Goal: Contribute content: Add original content to the website for others to see

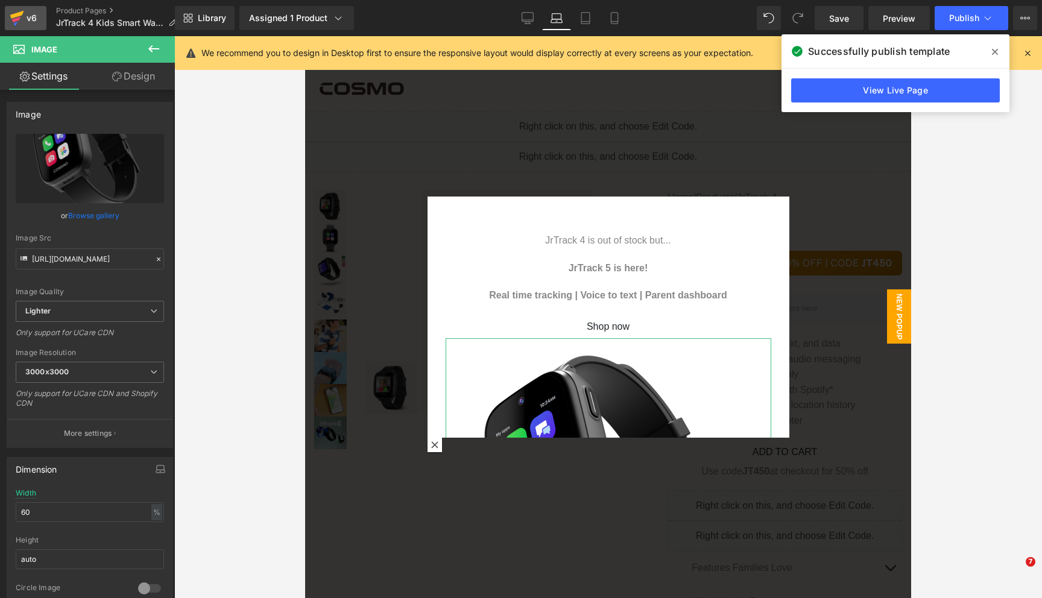
click at [22, 19] on icon at bounding box center [17, 18] width 14 height 30
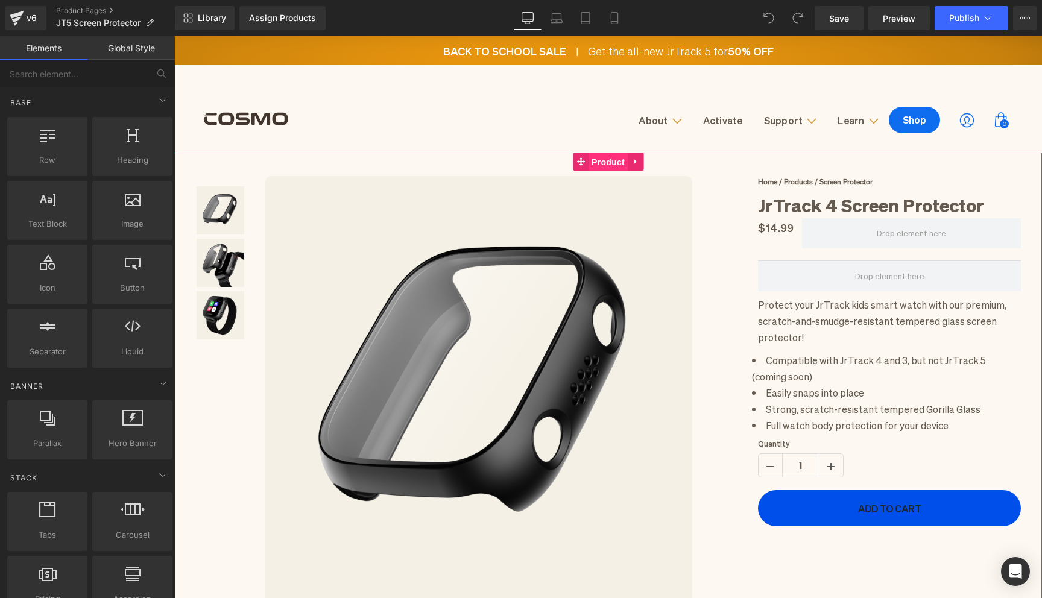
click at [611, 164] on span "Product" at bounding box center [608, 162] width 39 height 18
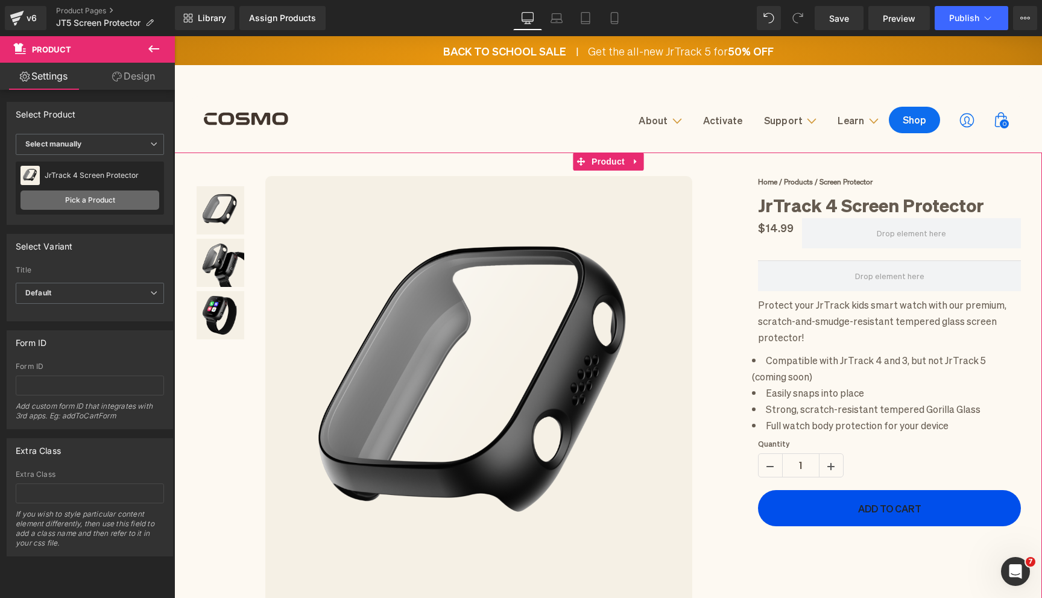
click at [73, 203] on link "Pick a Product" at bounding box center [90, 200] width 139 height 19
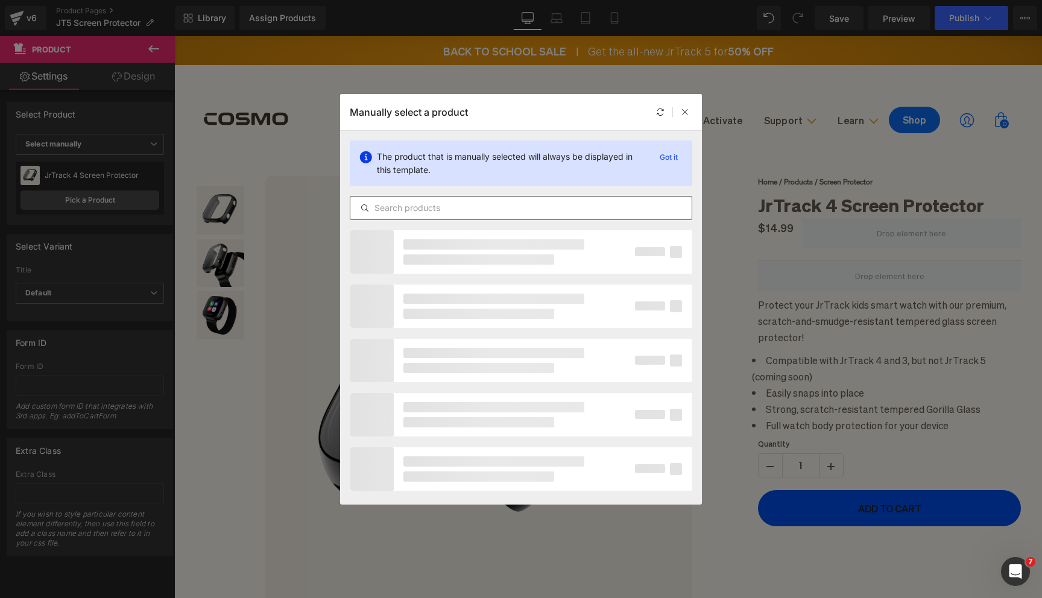
click at [380, 205] on input "text" at bounding box center [520, 208] width 341 height 14
type input "5"
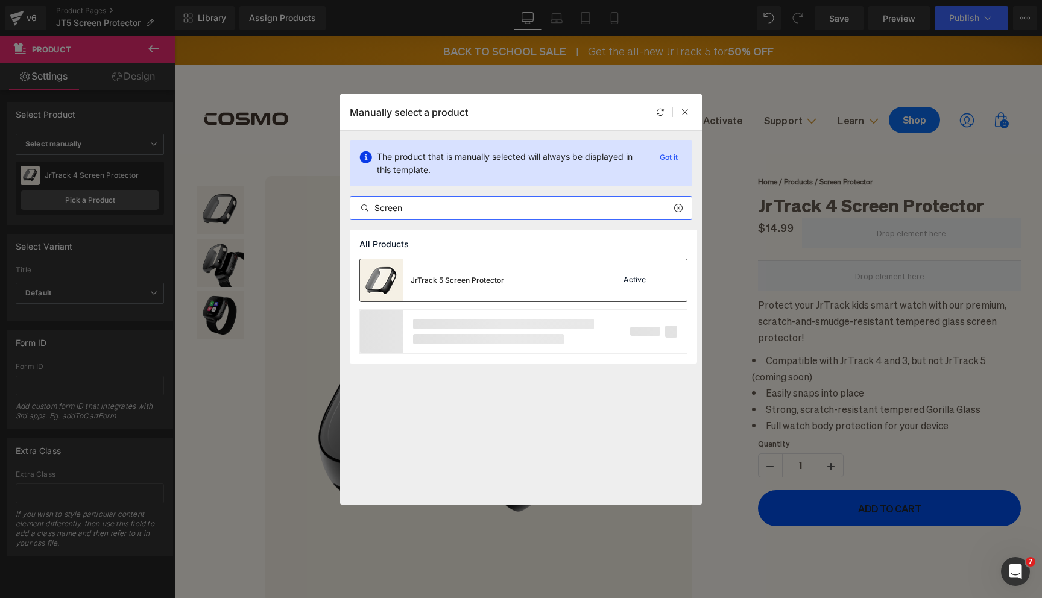
type input "Screen"
click at [473, 290] on div "JrTrack 5 Screen Protector" at bounding box center [432, 280] width 144 height 42
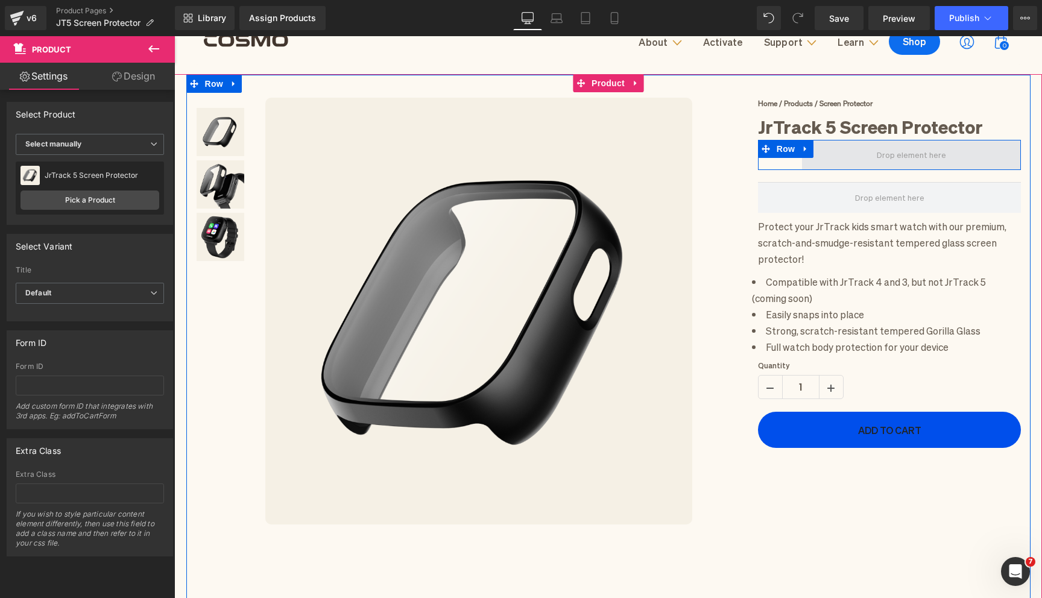
scroll to position [89, 0]
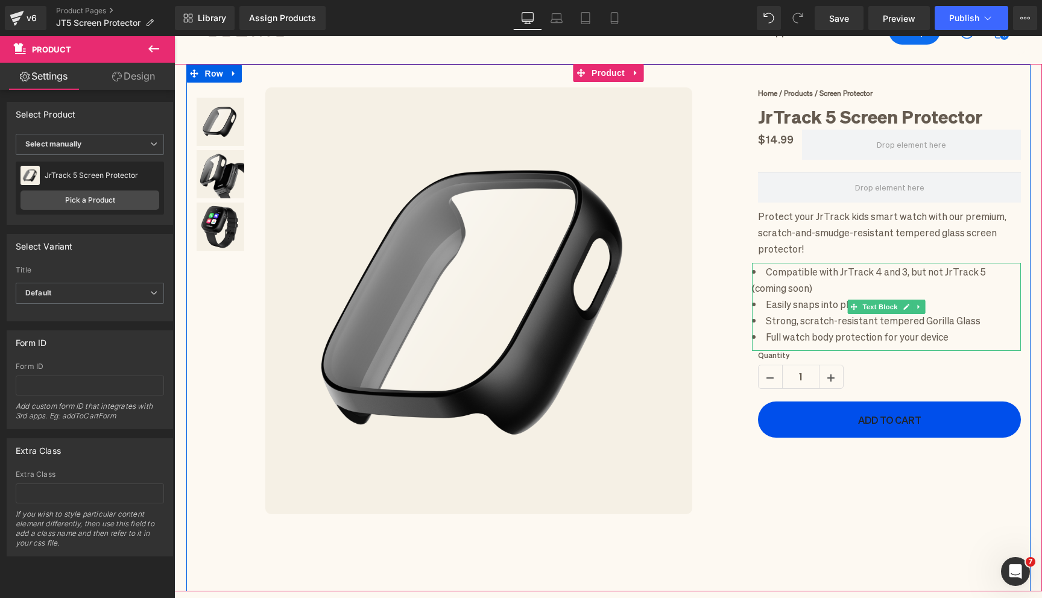
click at [802, 284] on li "Compatible with JrTrack 4 and 3, but not JrTrack 5 (coming soon)" at bounding box center [887, 279] width 270 height 33
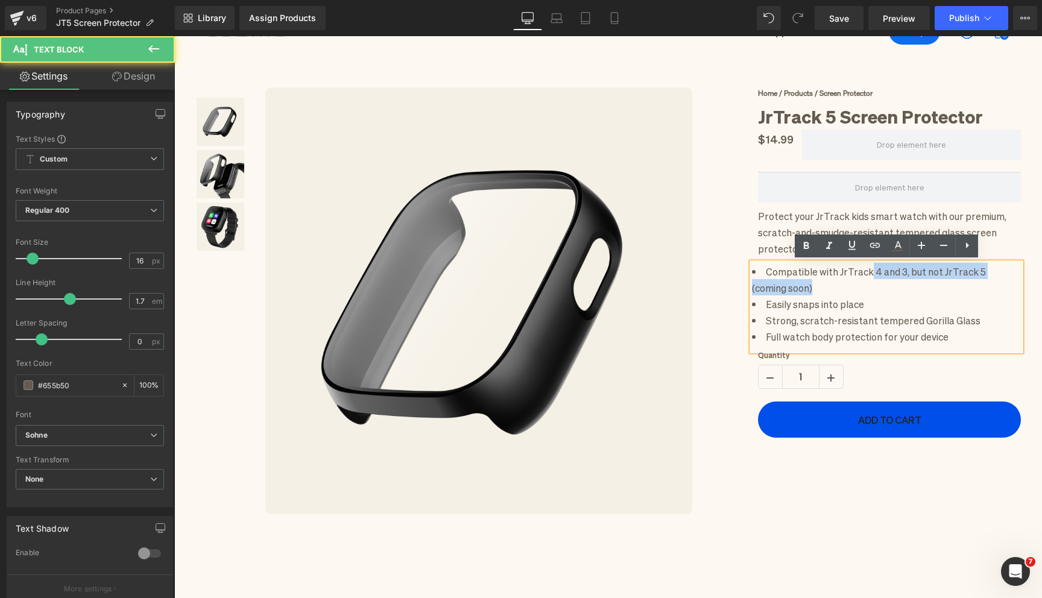
drag, startPoint x: 867, startPoint y: 271, endPoint x: 867, endPoint y: 279, distance: 8.4
click at [867, 279] on li "Compatible with JrTrack 4 and 3, but not JrTrack 5 (coming soon)" at bounding box center [887, 279] width 270 height 33
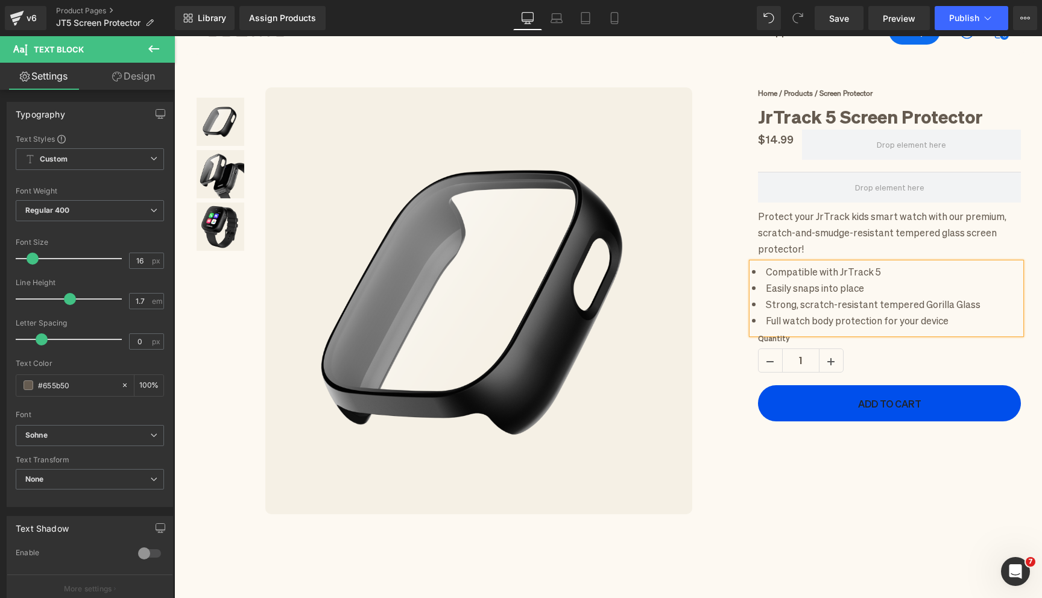
click at [791, 536] on div "(P) Image List Sale Off" at bounding box center [608, 328] width 844 height 527
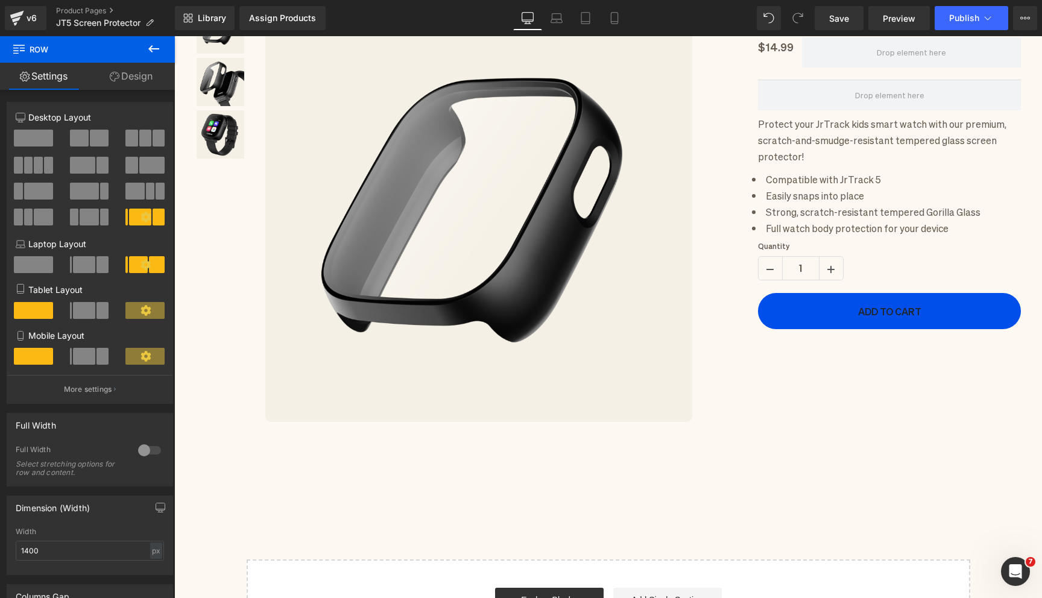
scroll to position [94, 0]
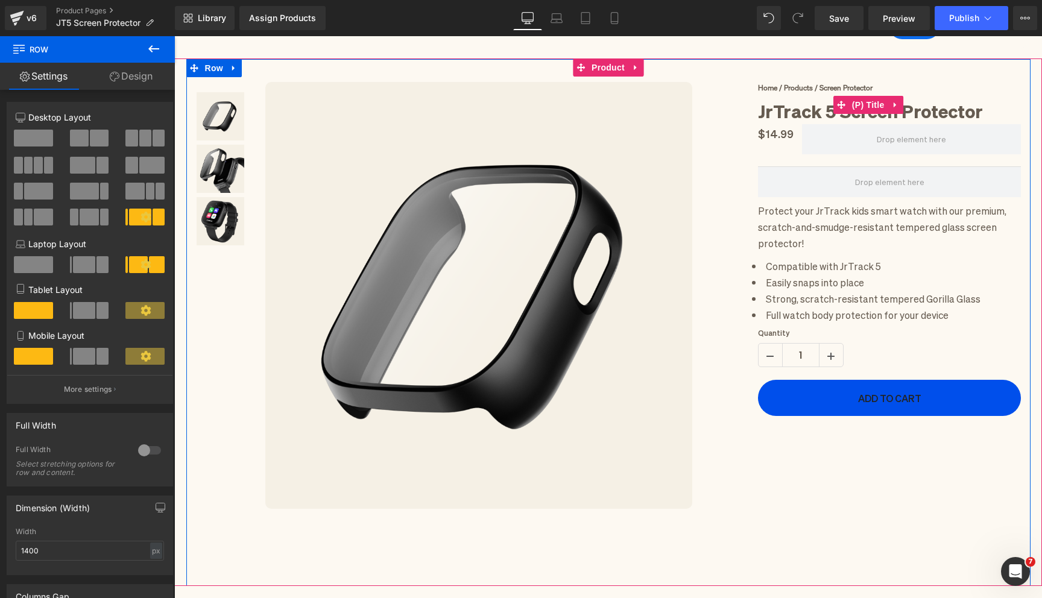
click at [824, 84] on h1 "JrTrack 5 Screen Protector" at bounding box center [890, 104] width 264 height 51
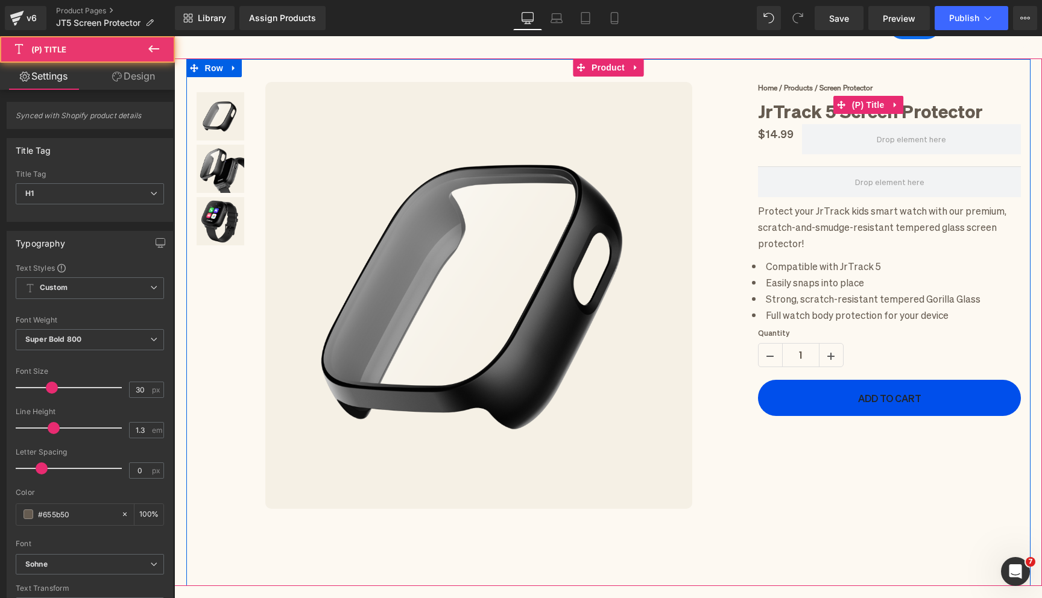
click at [808, 91] on h1 "JrTrack 5 Screen Protector" at bounding box center [890, 104] width 264 height 51
click at [806, 115] on link "JrTrack 5 Screen Protector" at bounding box center [870, 110] width 225 height 24
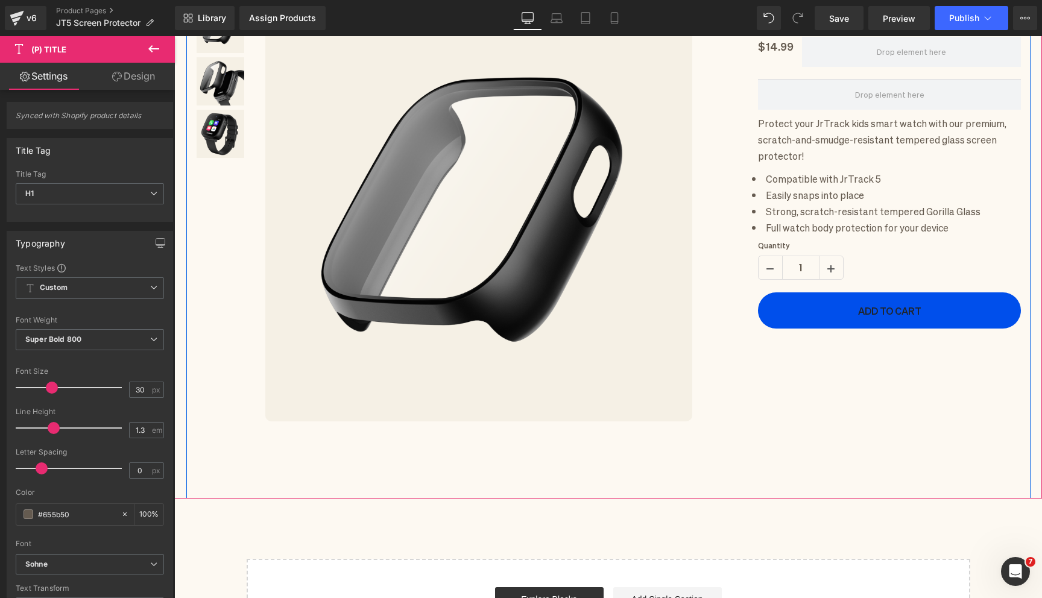
scroll to position [45, 0]
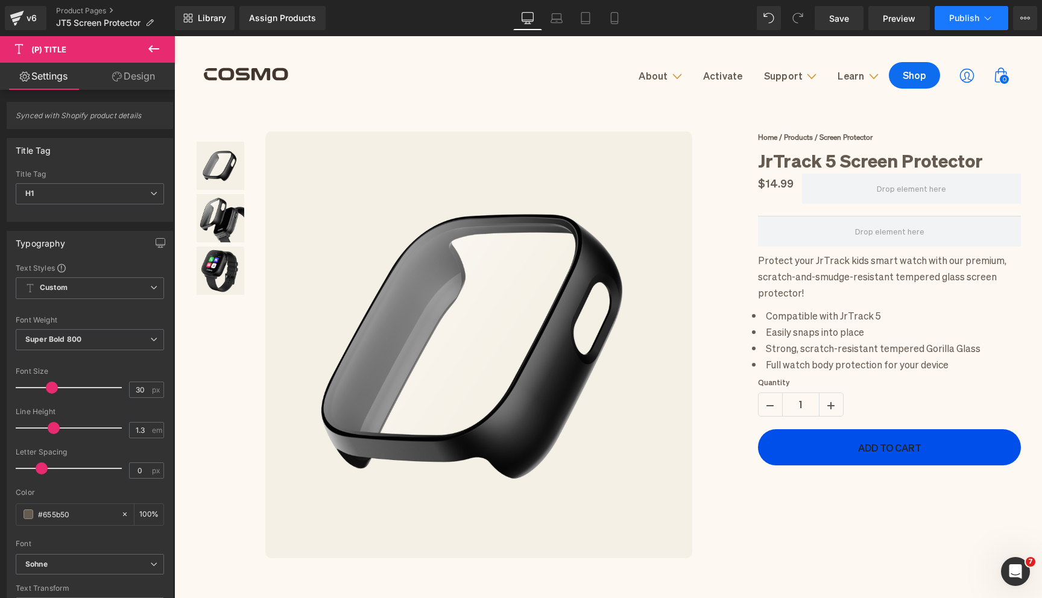
click at [952, 28] on button "Publish" at bounding box center [972, 18] width 74 height 24
click at [294, 20] on div "Assign Products" at bounding box center [282, 18] width 67 height 10
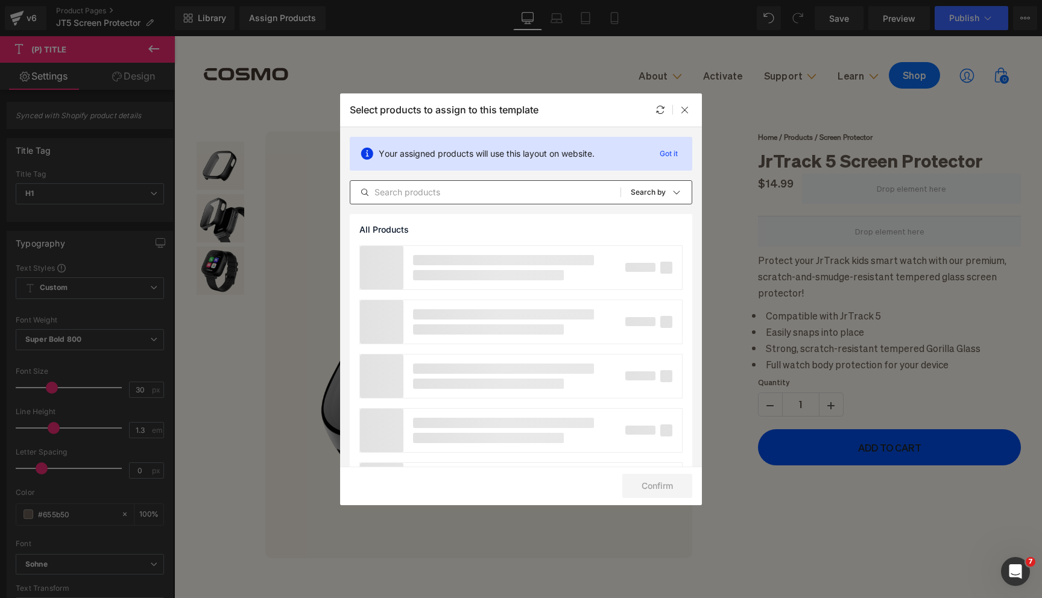
click at [446, 189] on input "text" at bounding box center [485, 192] width 270 height 14
type input "J"
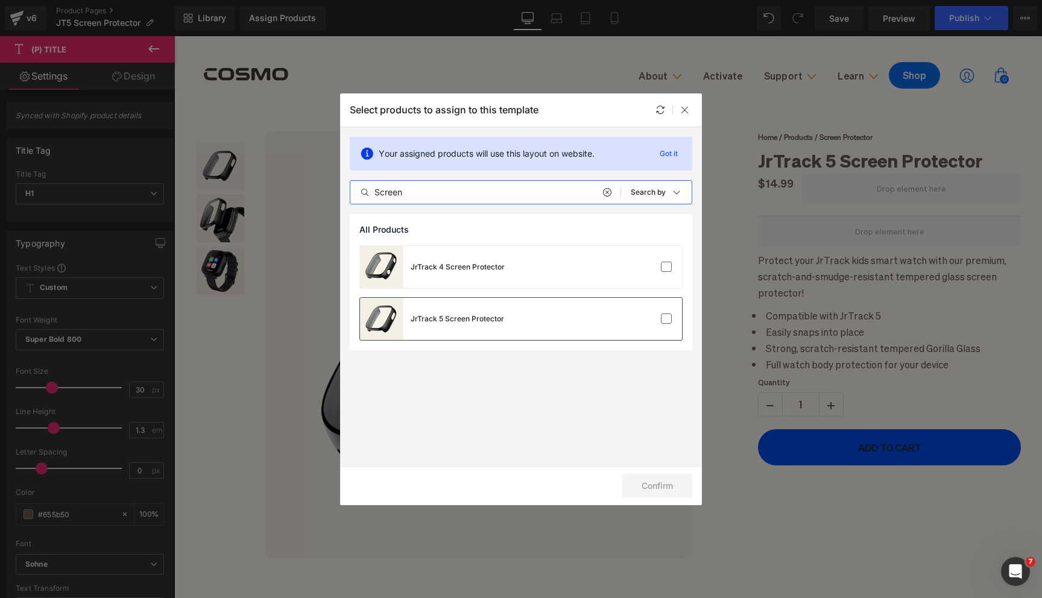
type input "Screen"
click at [500, 315] on div "JrTrack 5 Screen Protector" at bounding box center [457, 319] width 93 height 11
click at [652, 482] on button "Confirm" at bounding box center [657, 486] width 70 height 24
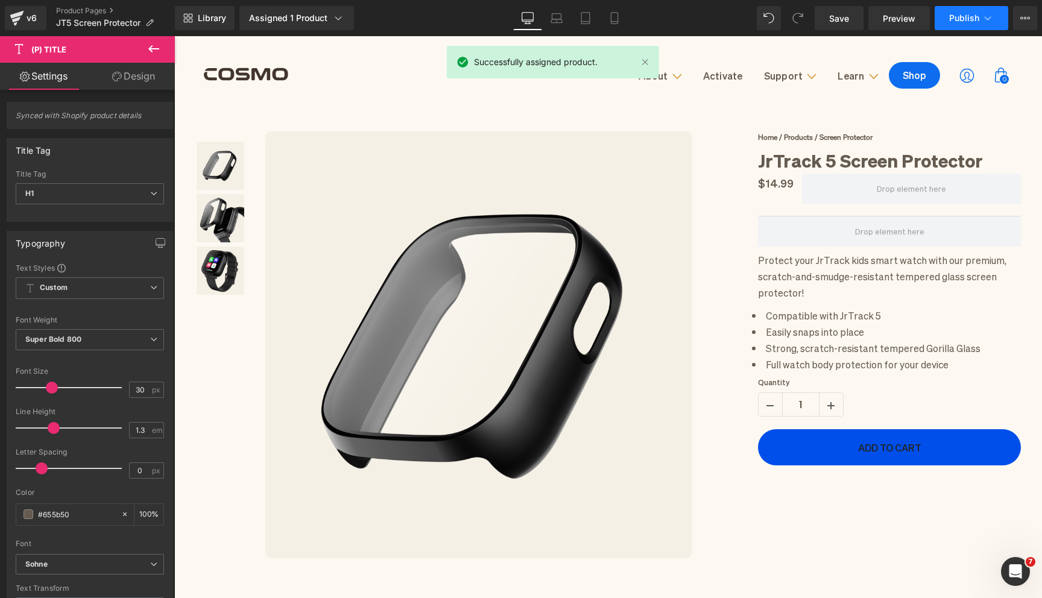
click at [959, 24] on button "Publish" at bounding box center [972, 18] width 74 height 24
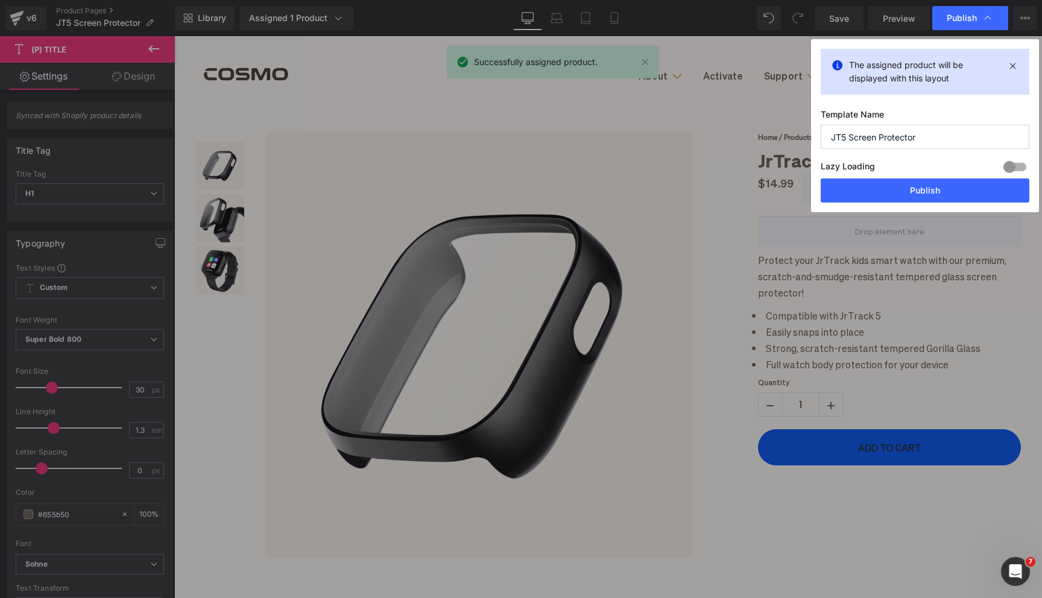
click at [882, 205] on div "The assigned product will be displayed with this layout Template Name JT5 Scree…" at bounding box center [925, 125] width 228 height 173
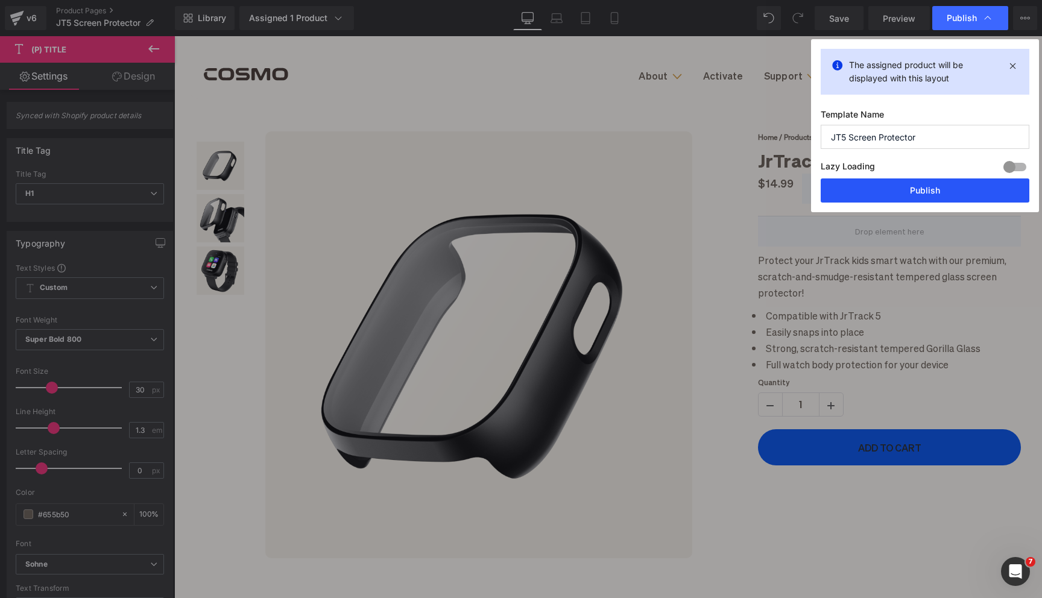
click at [878, 196] on button "Publish" at bounding box center [925, 190] width 209 height 24
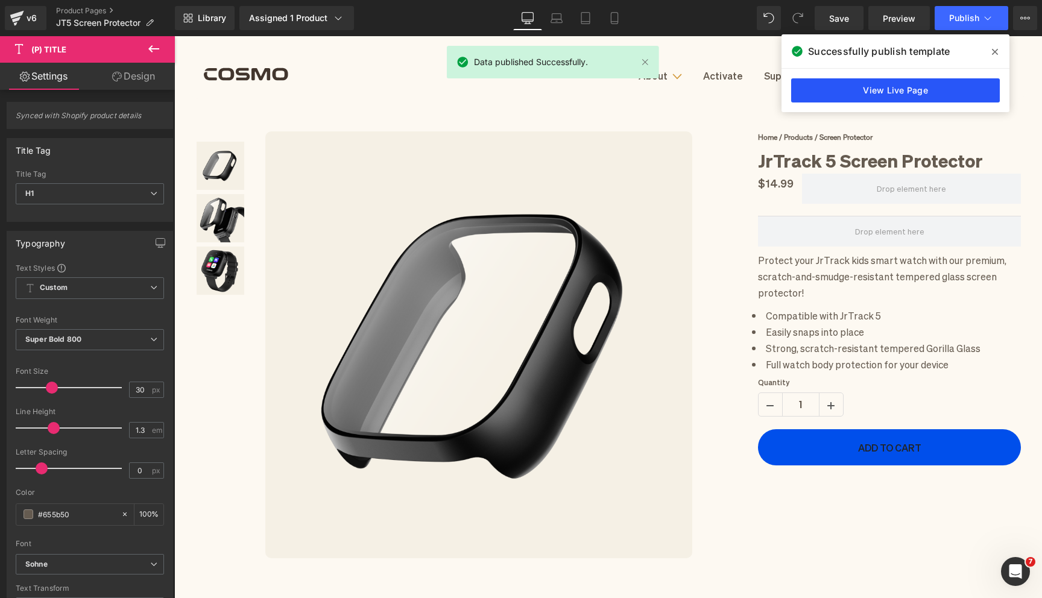
click at [925, 93] on link "View Live Page" at bounding box center [895, 90] width 209 height 24
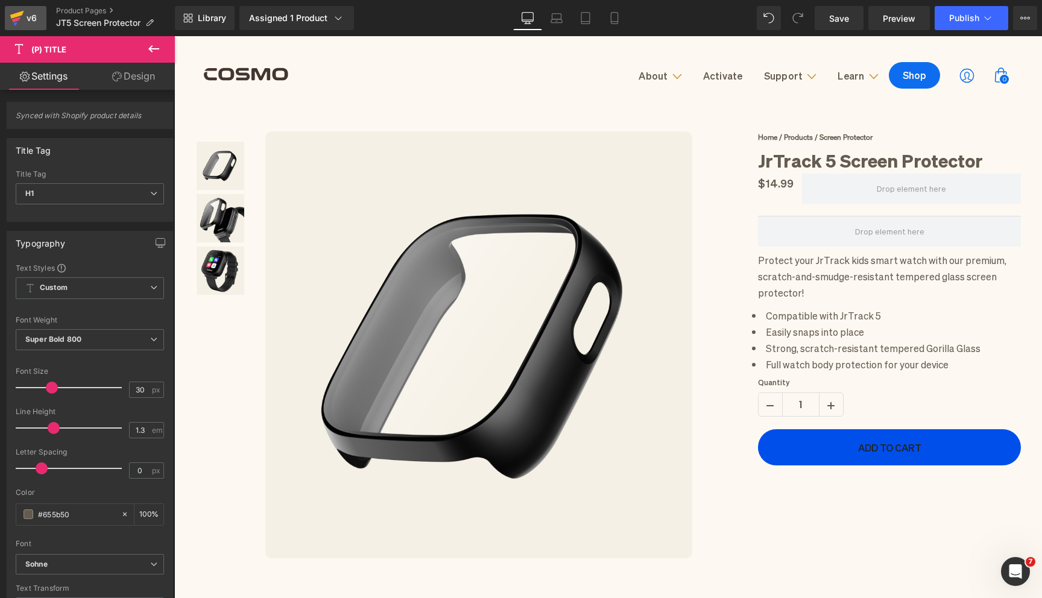
click at [36, 24] on div "v6" at bounding box center [31, 18] width 15 height 16
